Goal: Information Seeking & Learning: Check status

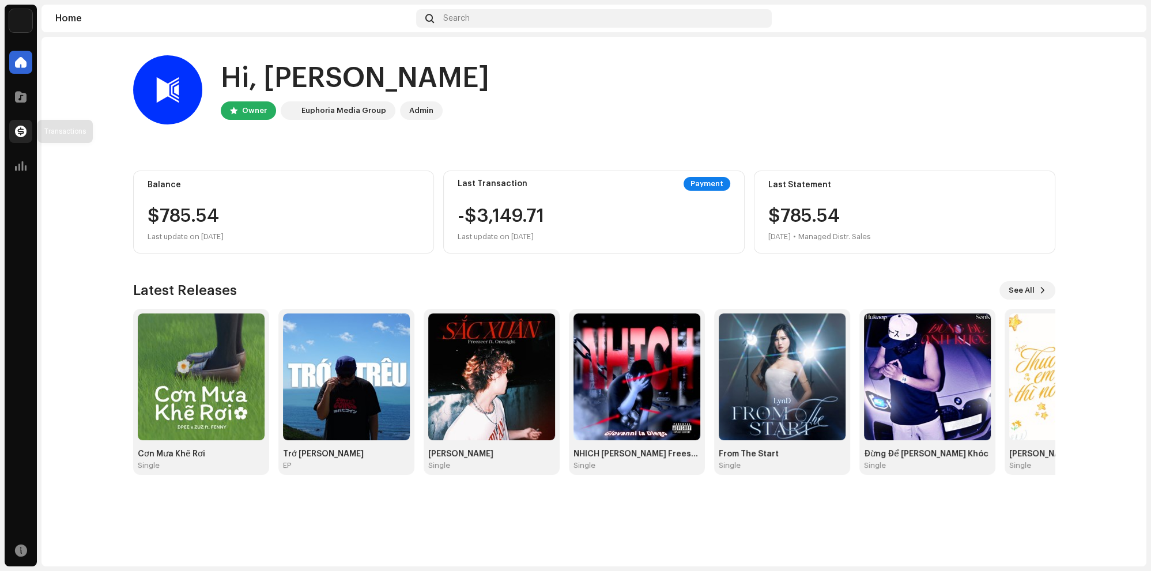
click at [22, 131] on span at bounding box center [21, 131] width 12 height 9
click at [19, 90] on div at bounding box center [20, 96] width 23 height 23
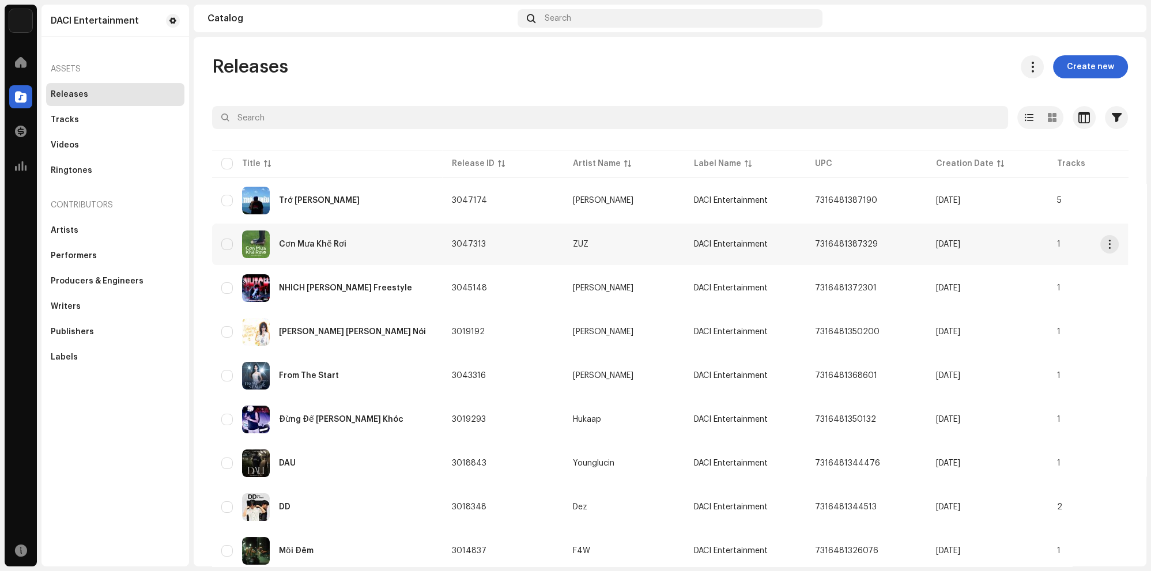
click at [311, 235] on div "Cơn Mưa Khẽ Rơi" at bounding box center [327, 245] width 212 height 28
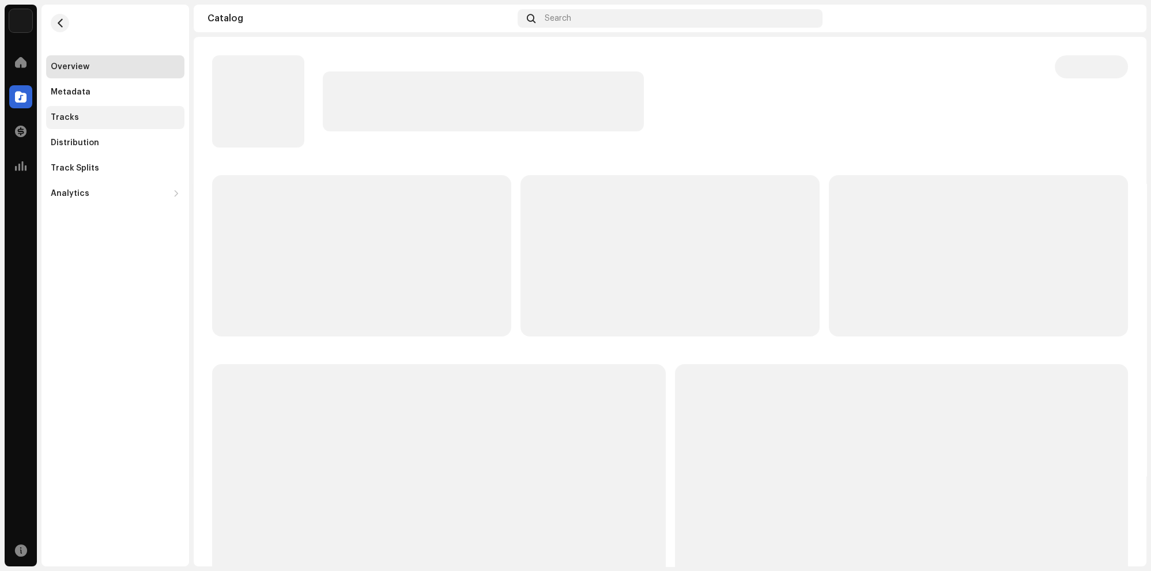
click at [74, 108] on div "Tracks" at bounding box center [115, 117] width 138 height 23
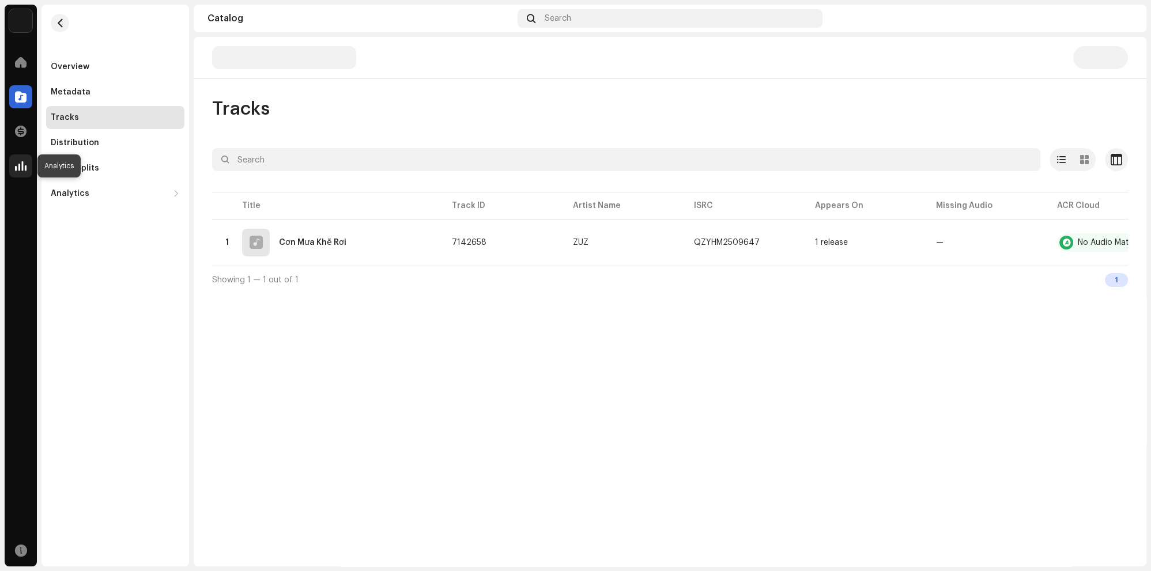
click at [21, 165] on span at bounding box center [21, 165] width 12 height 9
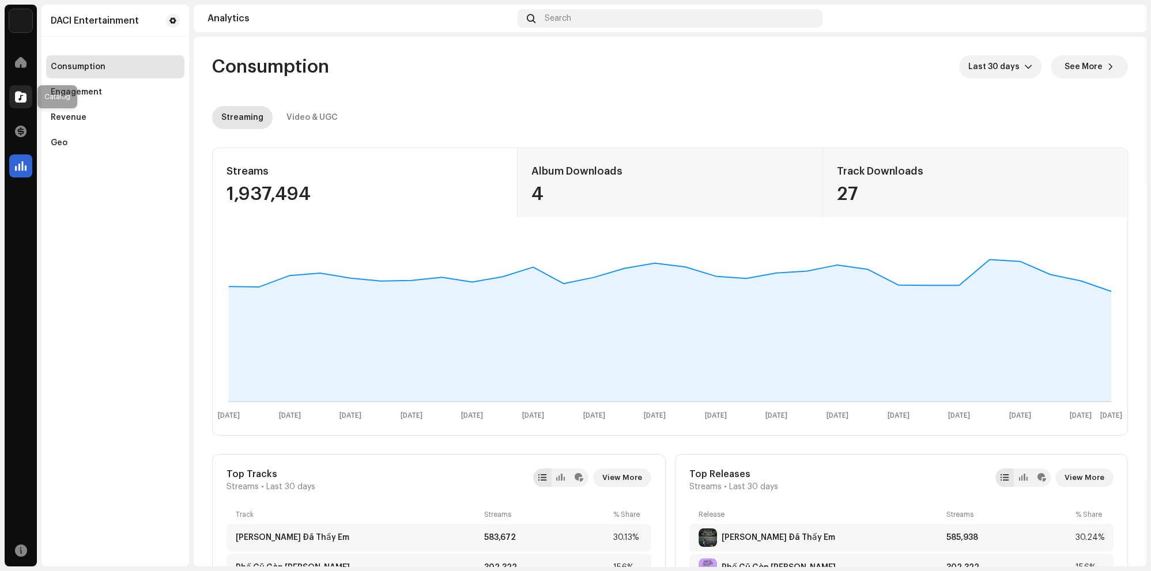
click at [13, 97] on div at bounding box center [20, 96] width 23 height 23
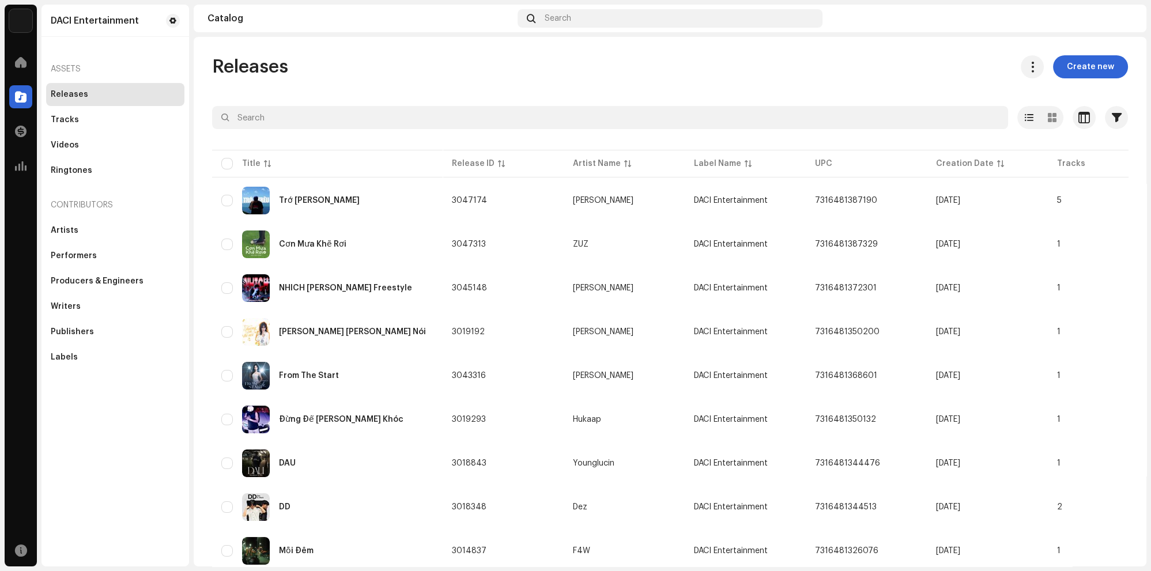
click at [8, 161] on div "Analytics" at bounding box center [21, 166] width 32 height 32
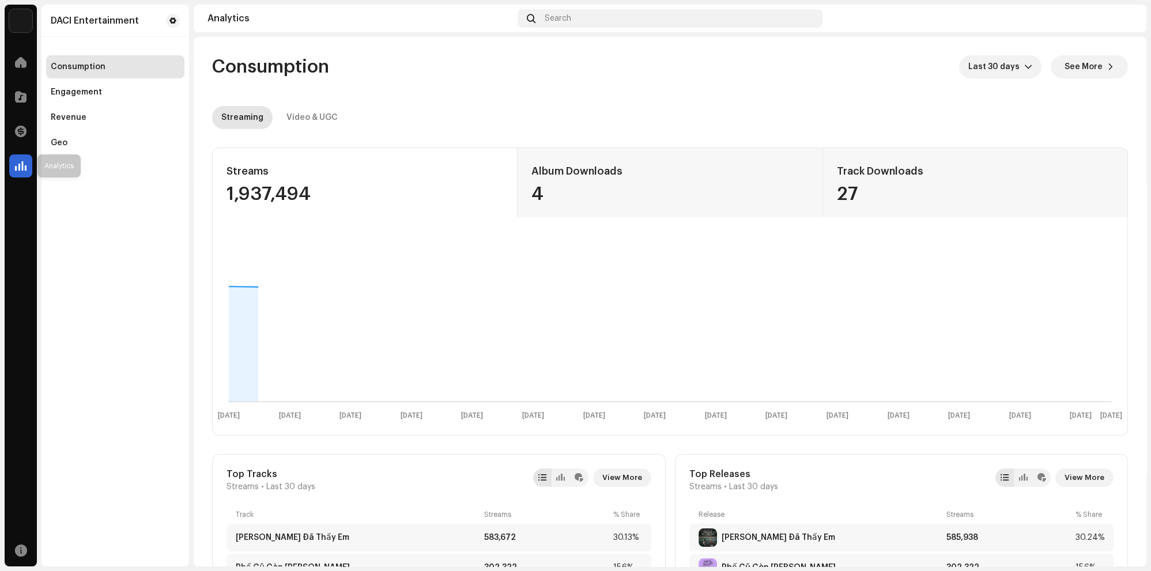
drag, startPoint x: 20, startPoint y: 167, endPoint x: 32, endPoint y: 158, distance: 15.2
click at [20, 167] on span at bounding box center [21, 165] width 12 height 9
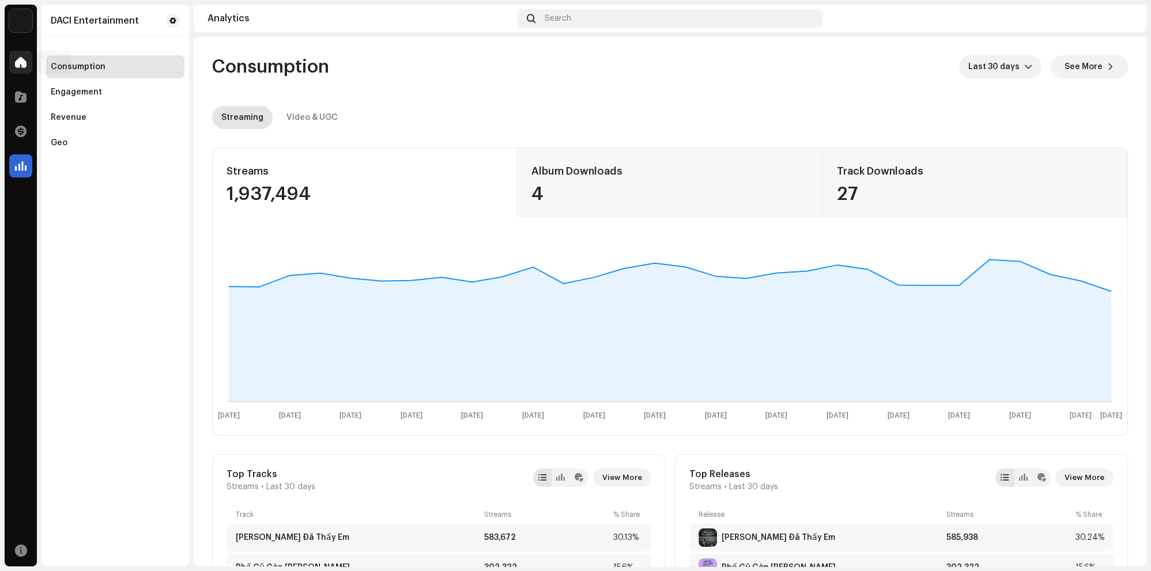
click at [14, 56] on div at bounding box center [20, 62] width 23 height 23
